Goal: Check status

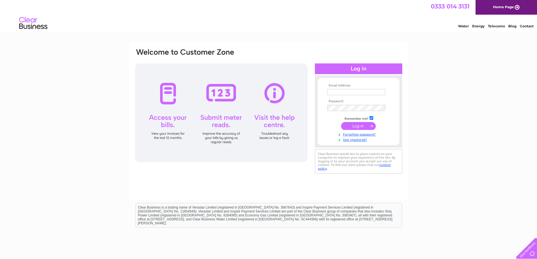
type input "hello@monbakery.co.uk"
click at [359, 125] on input "submit" at bounding box center [358, 126] width 35 height 8
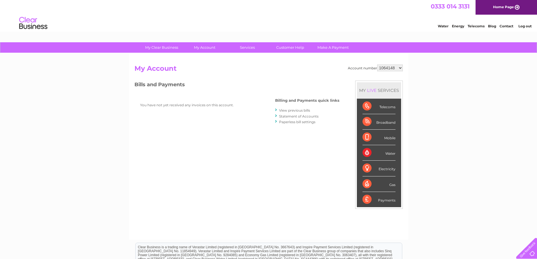
click at [396, 68] on select "1064148 30316724" at bounding box center [390, 68] width 26 height 7
select select "30316724"
click at [377, 65] on select "1064148 30316724" at bounding box center [390, 68] width 26 height 7
click at [164, 132] on link "." at bounding box center [164, 131] width 49 height 8
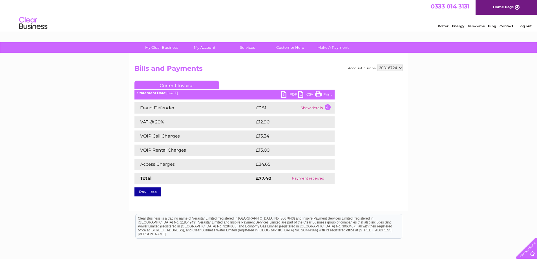
drag, startPoint x: 486, startPoint y: 0, endPoint x: 478, endPoint y: 136, distance: 136.2
click at [478, 136] on div "My Clear Business Login Details My Details My Preferences Link Account My Accou…" at bounding box center [268, 174] width 537 height 265
